Goal: Transaction & Acquisition: Purchase product/service

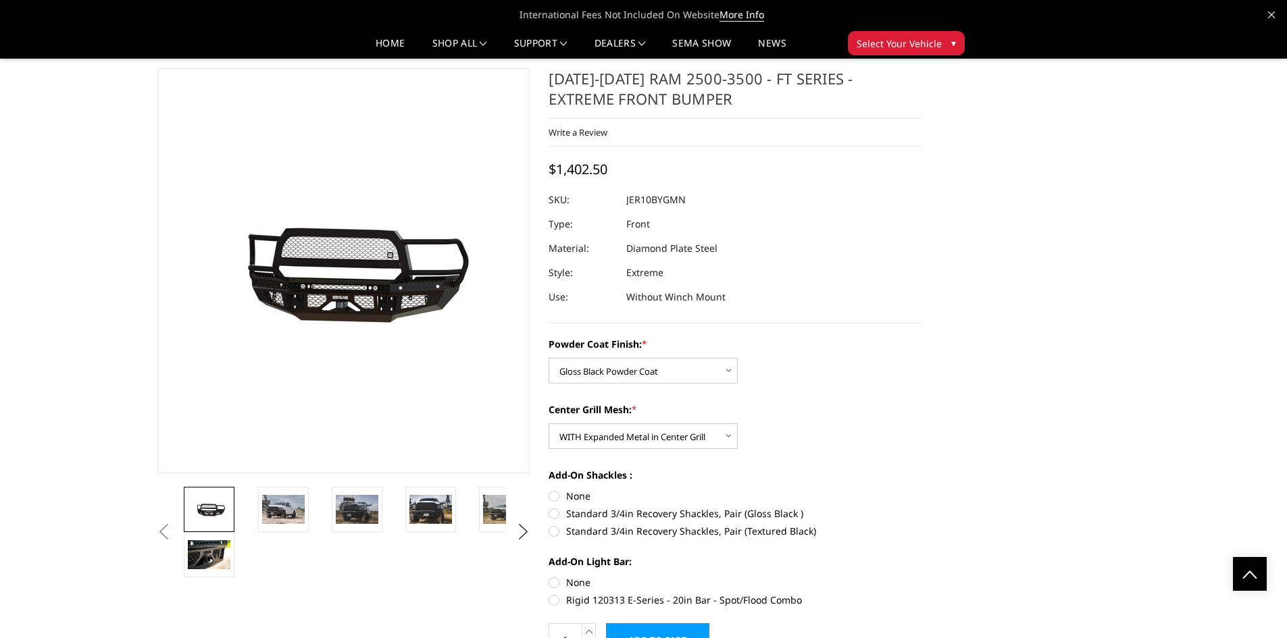
select select "3229"
select select "3231"
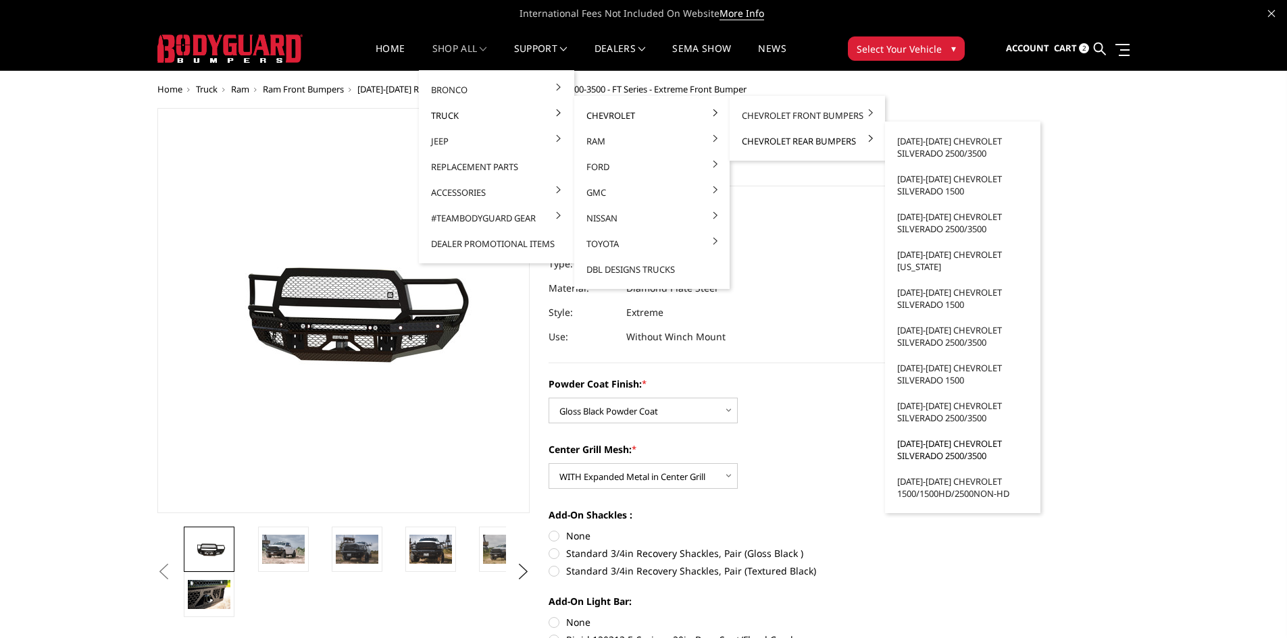
click at [952, 455] on link "[DATE]-[DATE] Chevrolet Silverado 2500/3500" at bounding box center [962, 450] width 145 height 38
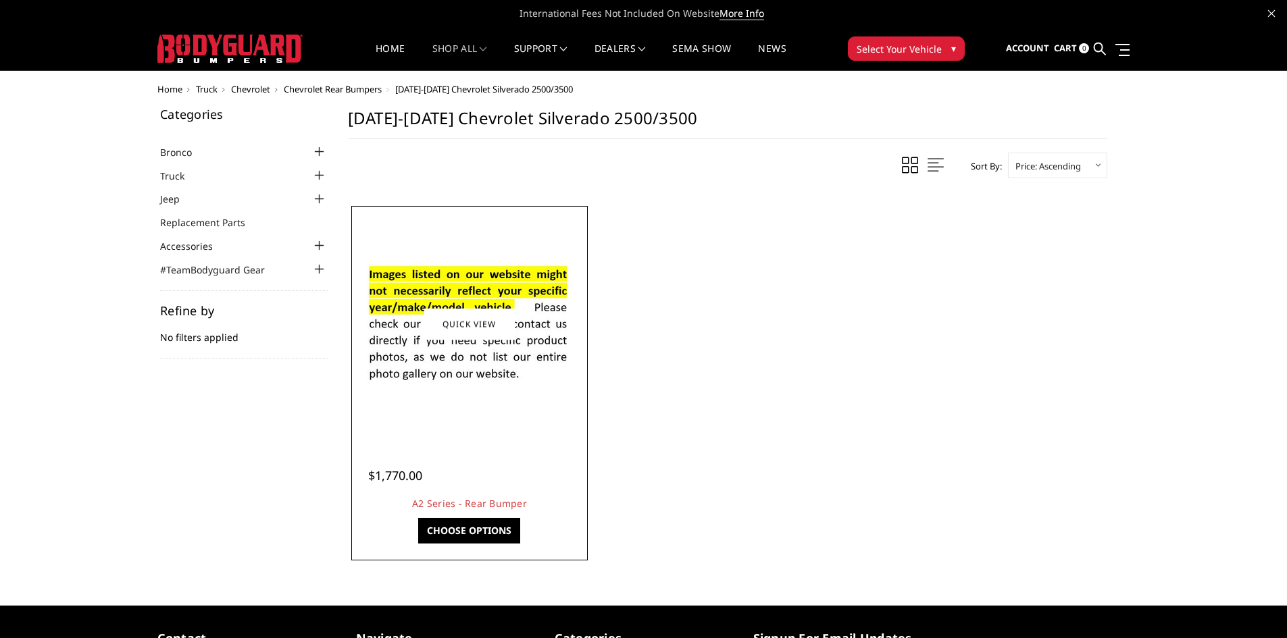
click at [472, 534] on link "Choose Options" at bounding box center [469, 531] width 102 height 26
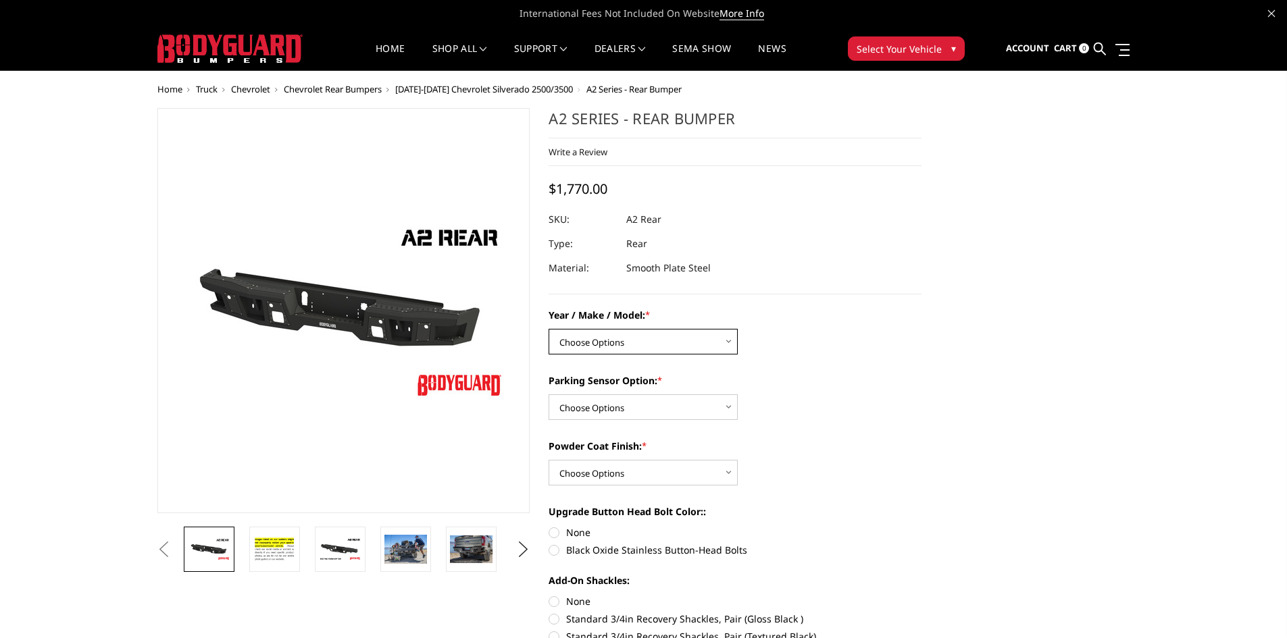
click at [638, 340] on select "Choose Options Chevrolet/GMC 20-24 2500 / 3500 Chevrolet/GMC 15-19 2500 / 3500 …" at bounding box center [642, 342] width 189 height 26
select select "1459"
click at [548, 329] on select "Choose Options Chevrolet/GMC 20-24 2500 / 3500 Chevrolet/GMC 15-19 2500 / 3500 …" at bounding box center [642, 342] width 189 height 26
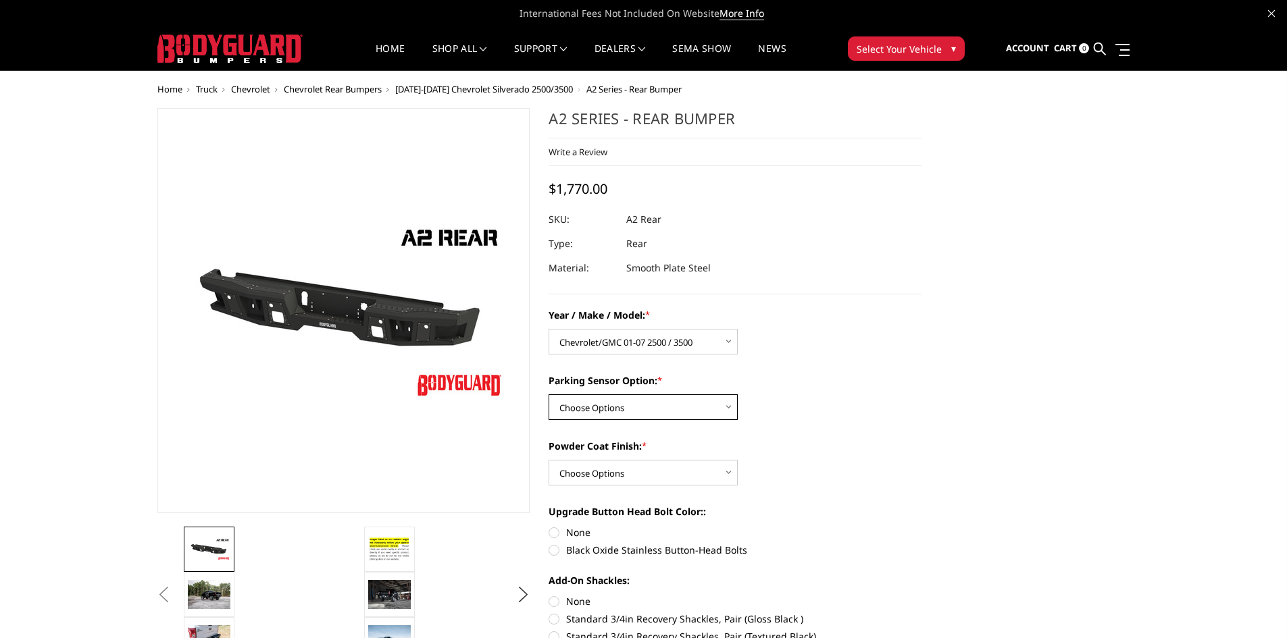
click at [623, 407] on select "Choose Options Yes - With sensor cutouts No - Without sensor cutouts" at bounding box center [642, 407] width 189 height 26
select select "565"
click at [548, 394] on select "Choose Options Yes - With sensor cutouts No - Without sensor cutouts" at bounding box center [642, 407] width 189 height 26
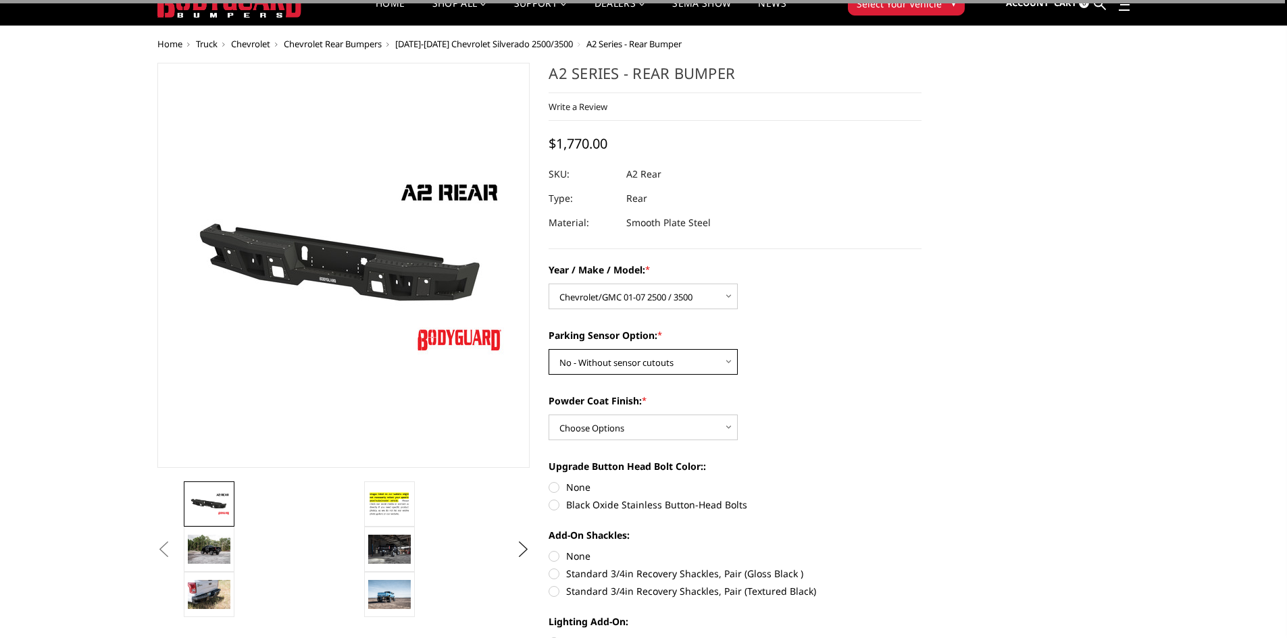
scroll to position [68, 0]
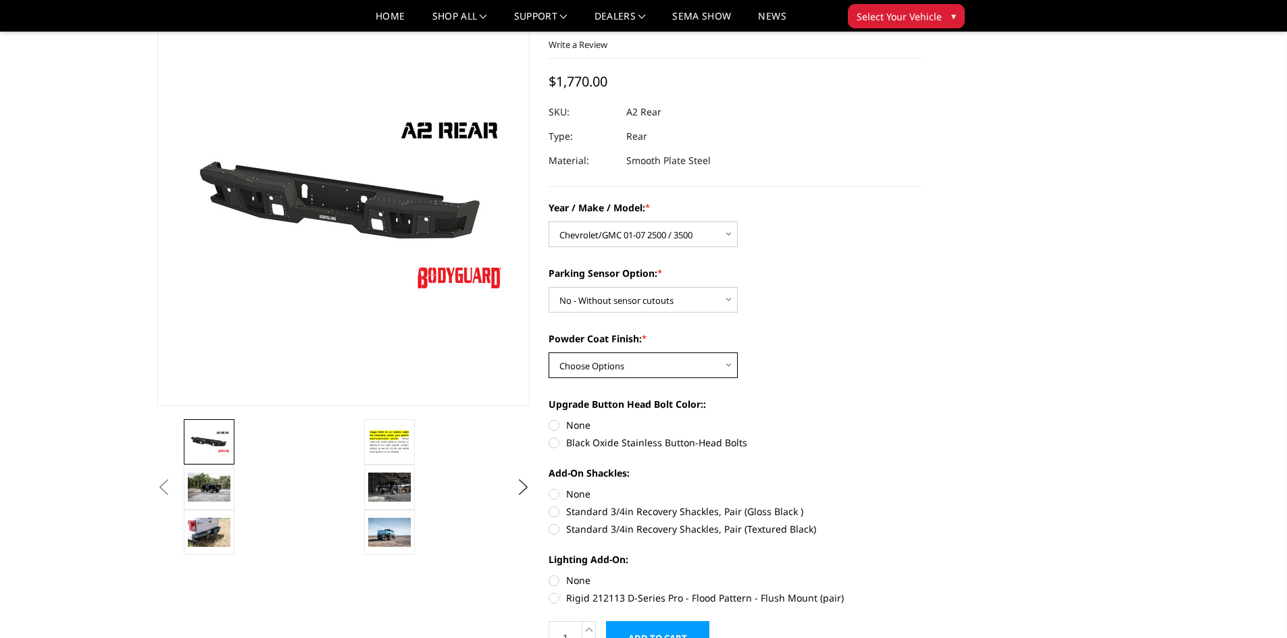
click at [623, 362] on select "Choose Options Bare metal (included) Texture black powder coat" at bounding box center [642, 366] width 189 height 26
select select "549"
click at [548, 353] on select "Choose Options Bare metal (included) Texture black powder coat" at bounding box center [642, 366] width 189 height 26
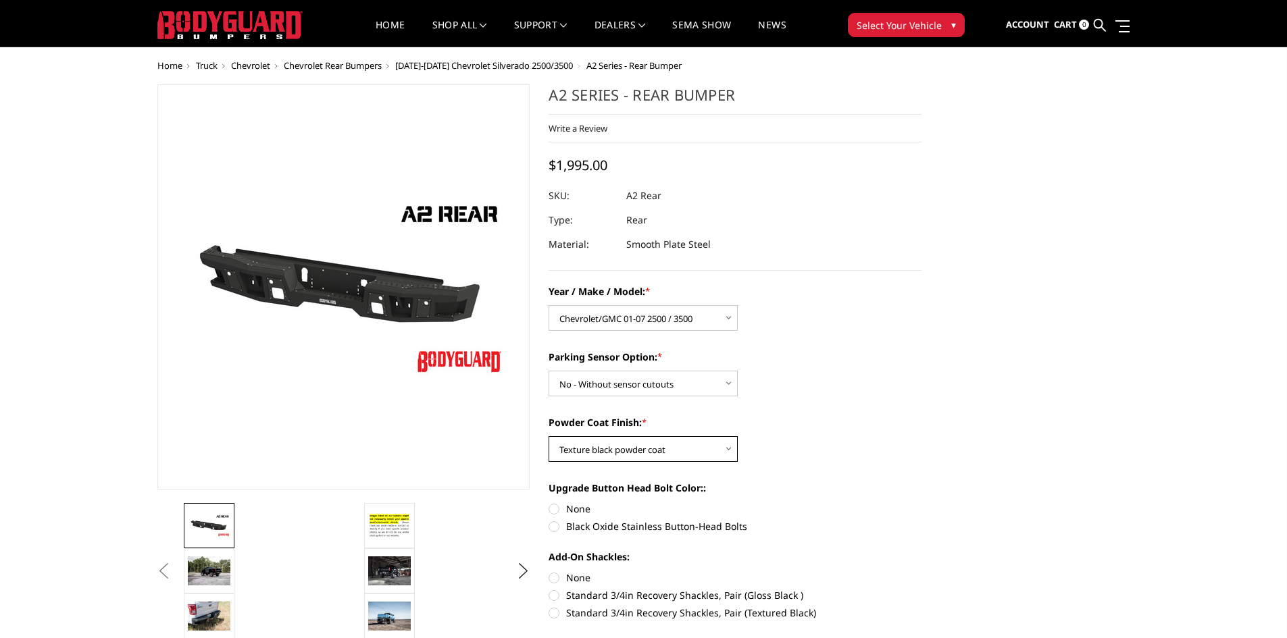
scroll to position [0, 0]
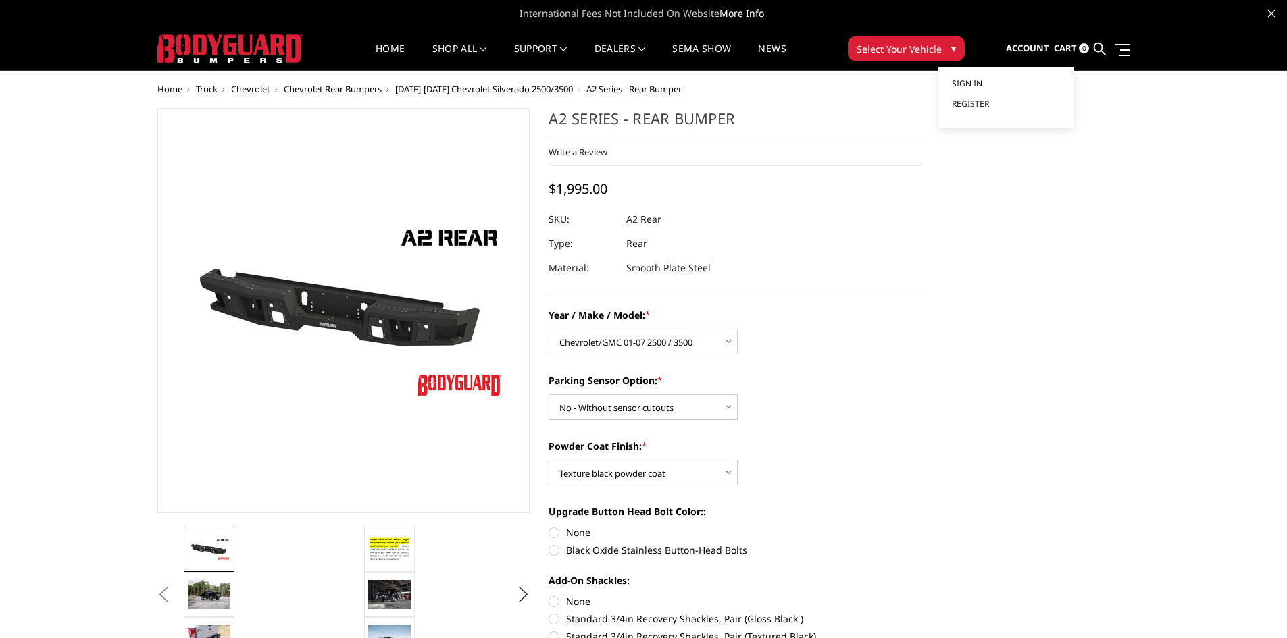
click at [974, 82] on span "Sign in" at bounding box center [967, 83] width 30 height 11
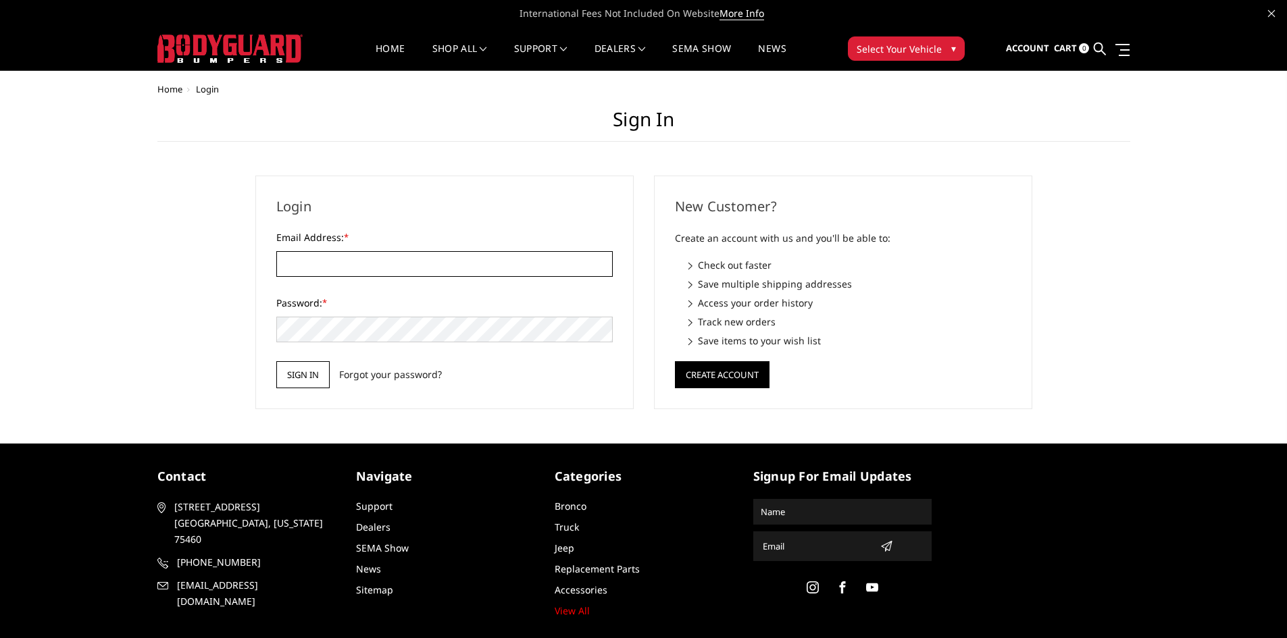
type input "beto.peters@271trailers.com"
click at [311, 386] on input "Sign in" at bounding box center [302, 374] width 53 height 27
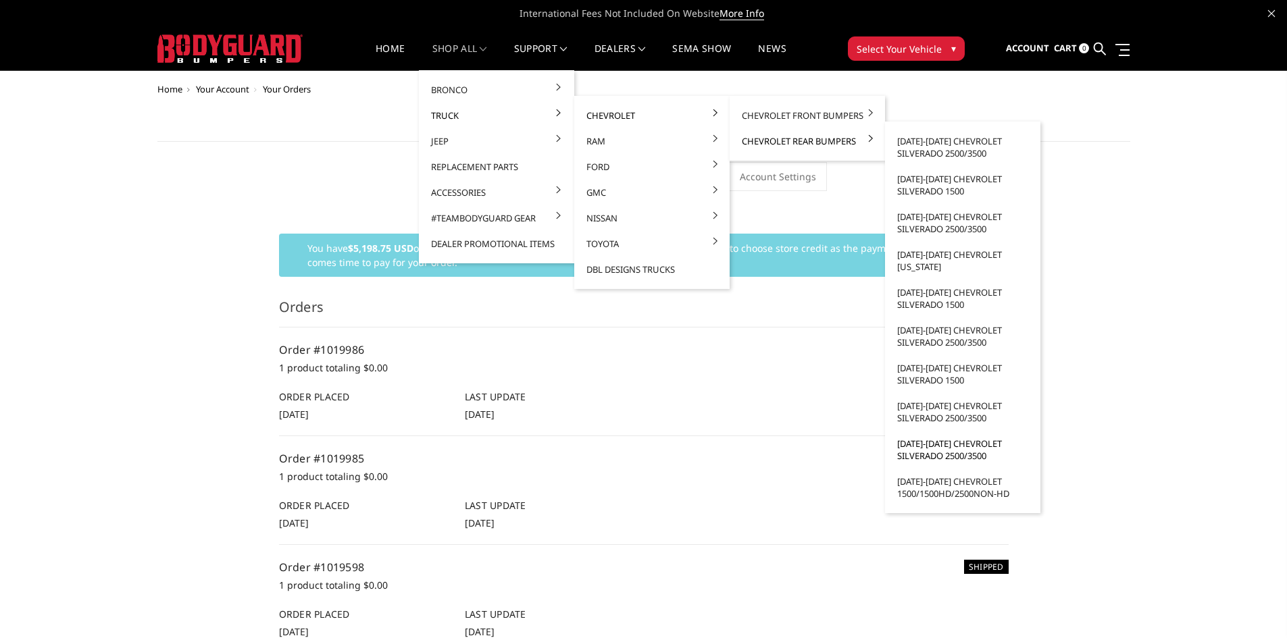
click at [954, 444] on link "[DATE]-[DATE] Chevrolet Silverado 2500/3500" at bounding box center [962, 450] width 145 height 38
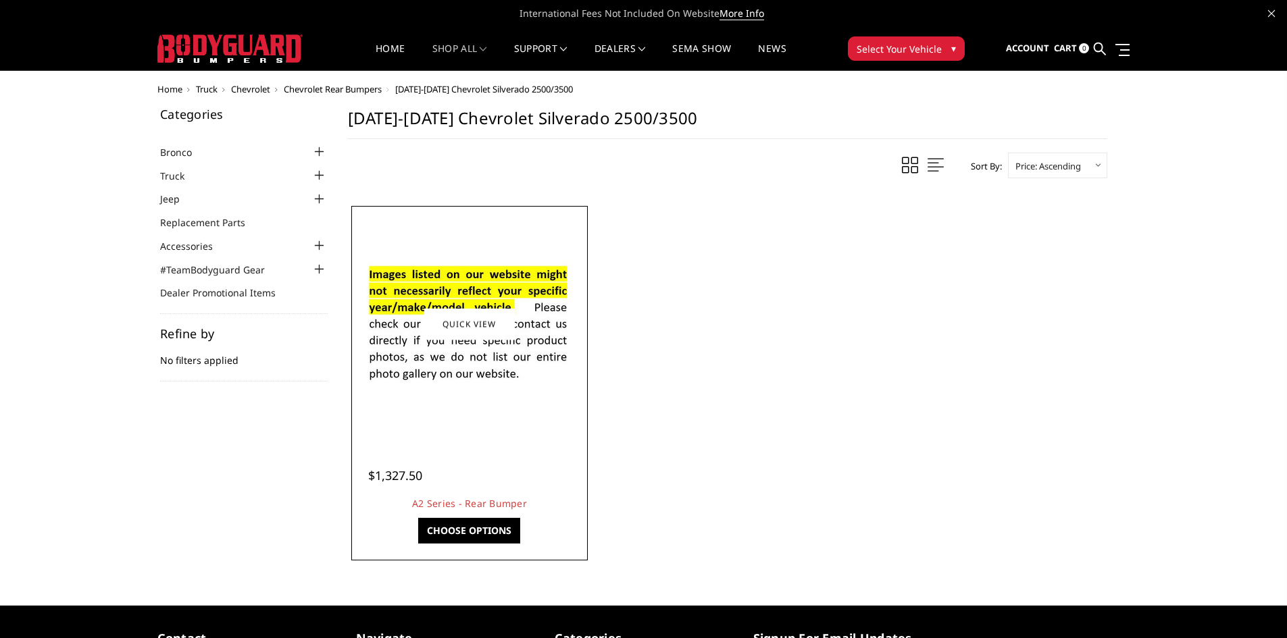
click at [479, 529] on link "Choose Options" at bounding box center [469, 531] width 102 height 26
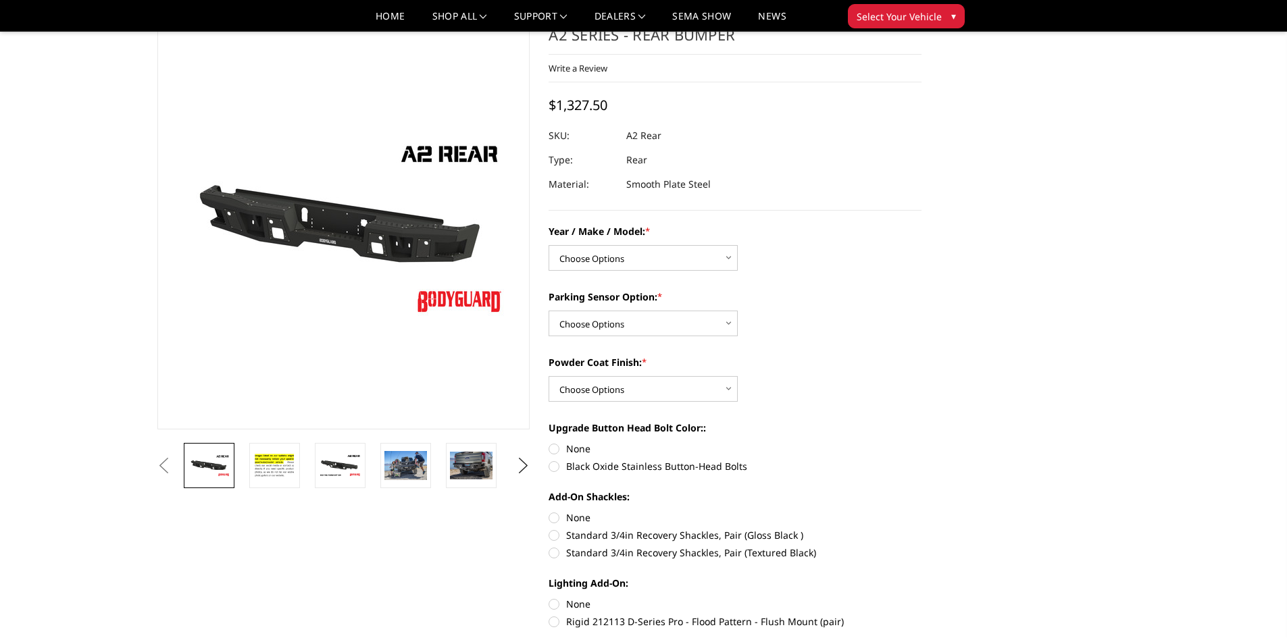
scroll to position [68, 0]
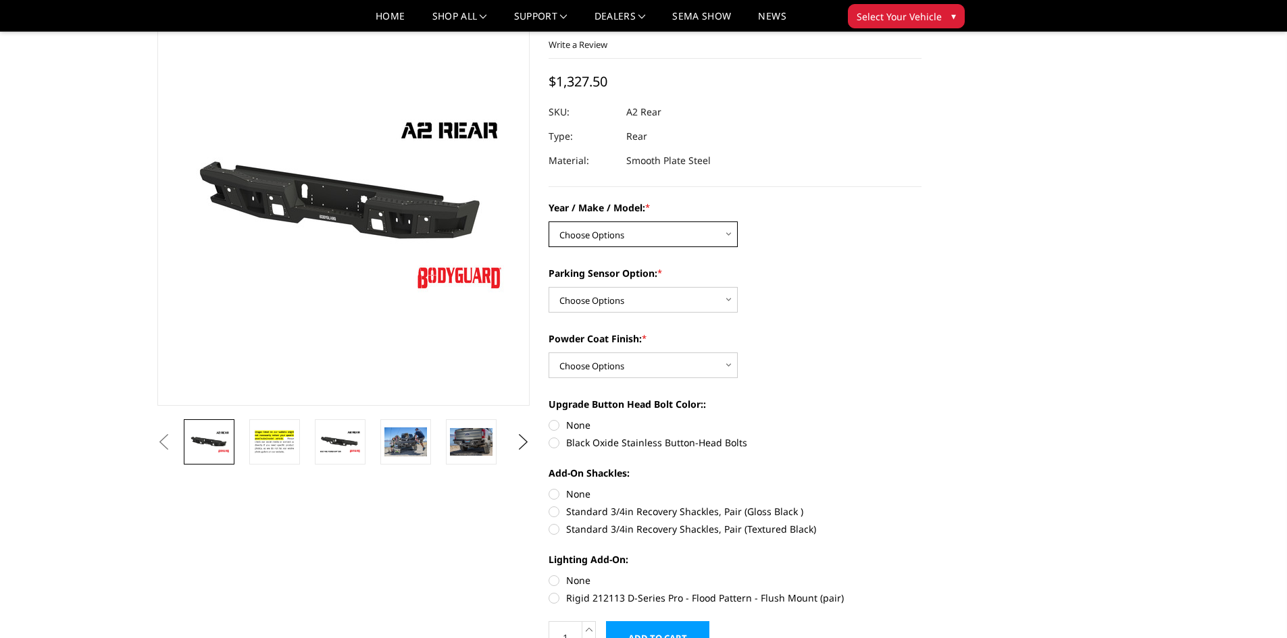
click at [628, 229] on select "Choose Options Chevrolet/GMC 20-24 2500 / 3500 Chevrolet/GMC 15-19 2500 / 3500 …" at bounding box center [642, 235] width 189 height 26
select select "1459"
click at [548, 222] on select "Choose Options Chevrolet/GMC 20-24 2500 / 3500 Chevrolet/GMC 15-19 2500 / 3500 …" at bounding box center [642, 235] width 189 height 26
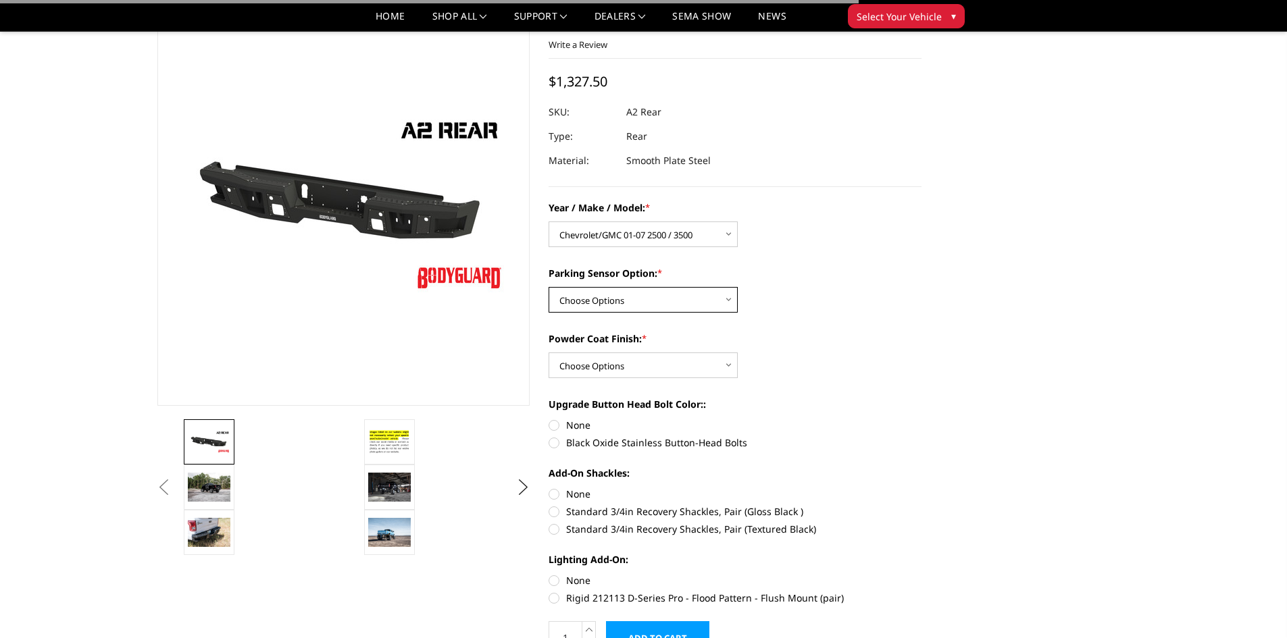
click at [640, 300] on select "Choose Options Yes - With sensor cutouts No - Without sensor cutouts" at bounding box center [642, 300] width 189 height 26
select select "565"
click at [548, 287] on select "Choose Options Yes - With sensor cutouts No - Without sensor cutouts" at bounding box center [642, 300] width 189 height 26
click at [620, 367] on select "Choose Options Bare metal (included) Texture black powder coat" at bounding box center [642, 366] width 189 height 26
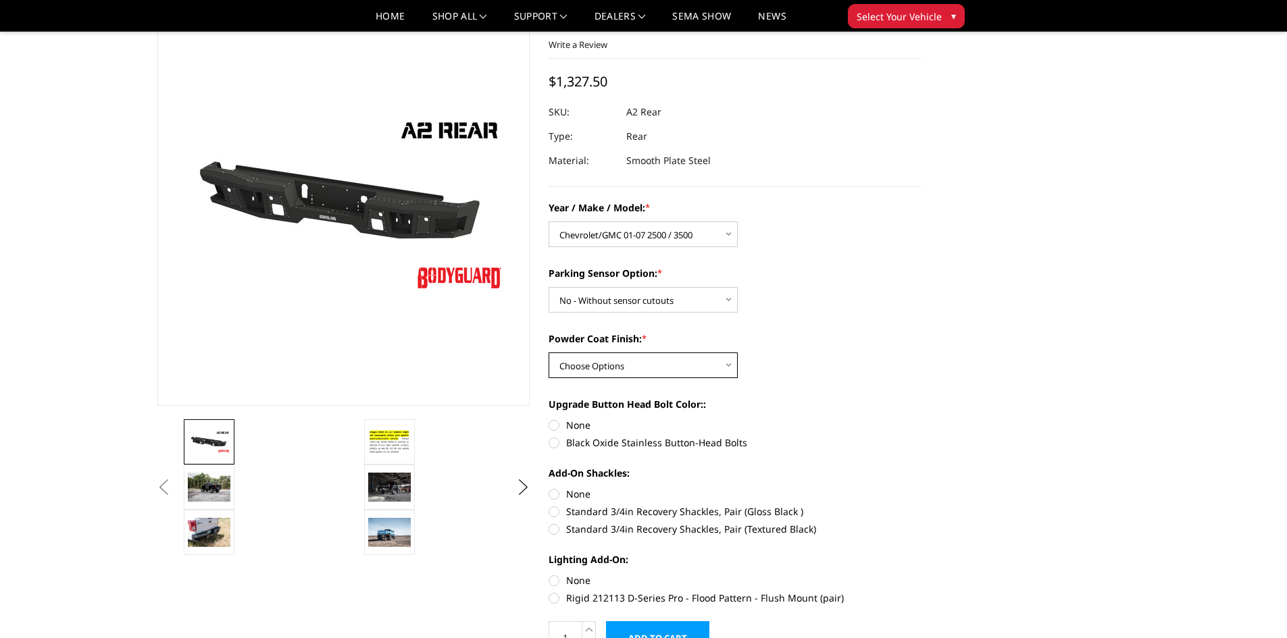
select select "549"
click at [548, 353] on select "Choose Options Bare metal (included) Texture black powder coat" at bounding box center [642, 366] width 189 height 26
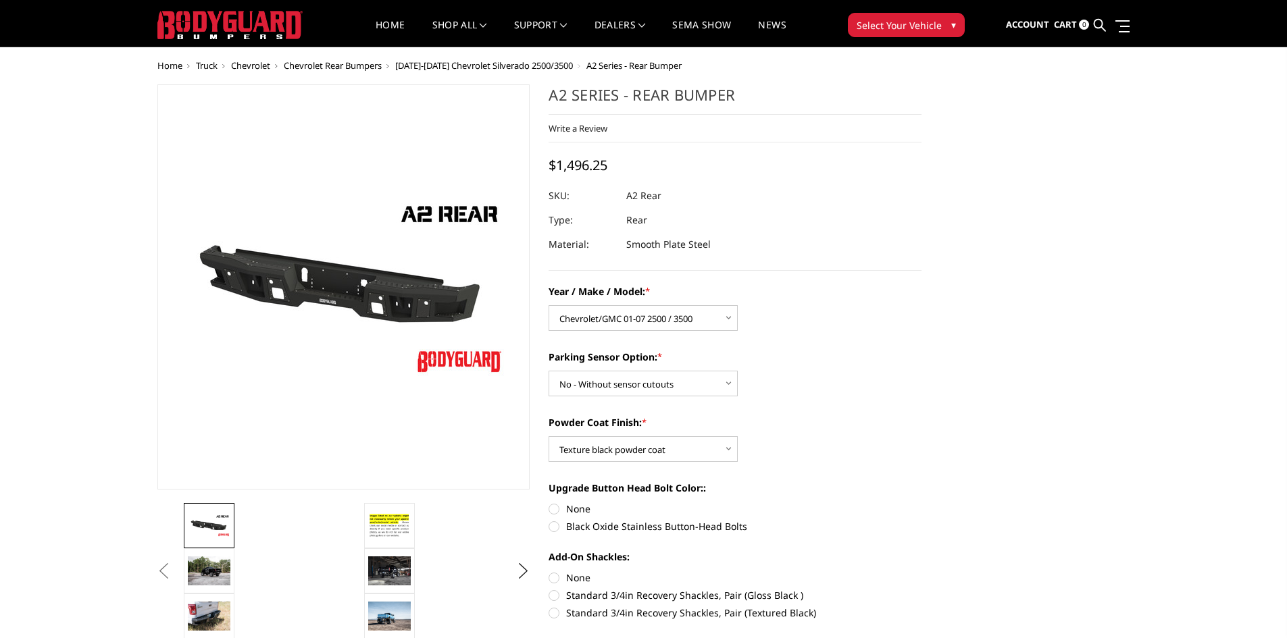
scroll to position [0, 0]
